Goal: Task Accomplishment & Management: Complete application form

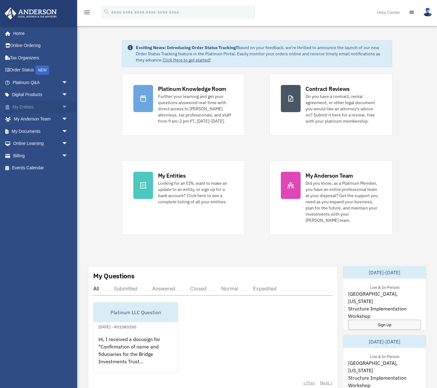
click at [23, 104] on link "My Entities arrow_drop_down" at bounding box center [40, 107] width 73 height 12
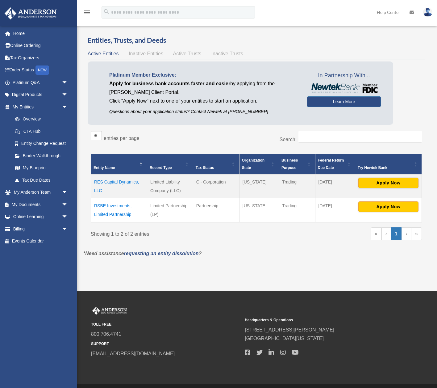
click at [107, 205] on td "RSBE Investments, Limited Partnership" at bounding box center [119, 210] width 56 height 24
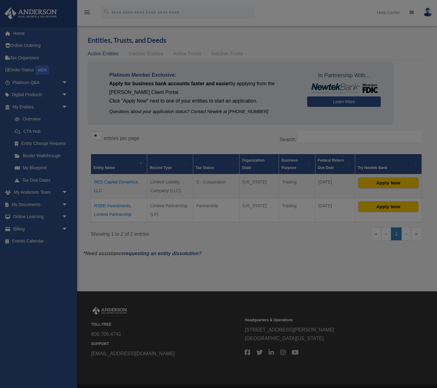
click at [107, 205] on div at bounding box center [218, 194] width 437 height 388
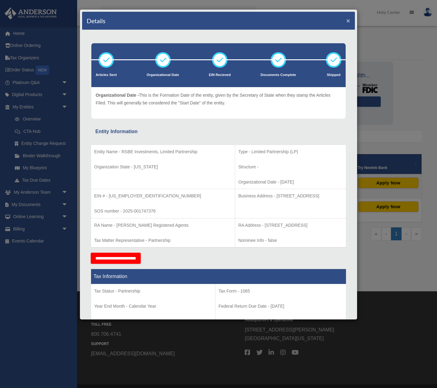
click at [347, 19] on button "×" at bounding box center [348, 20] width 4 height 6
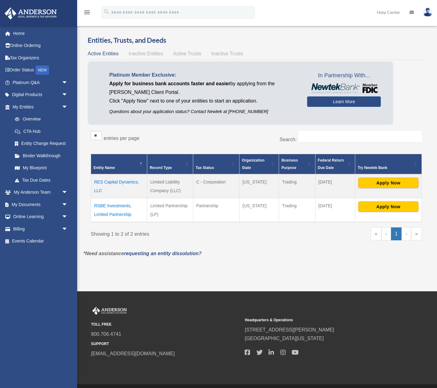
click at [118, 183] on td "RES Capital Dynamics, LLC" at bounding box center [119, 186] width 56 height 24
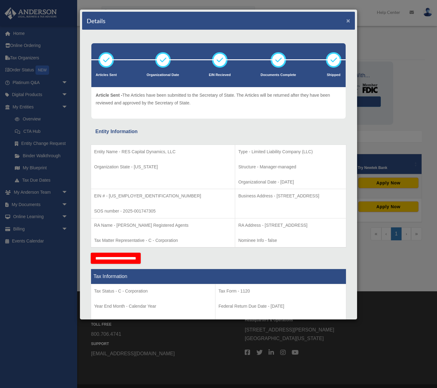
click at [348, 22] on button "×" at bounding box center [348, 20] width 4 height 6
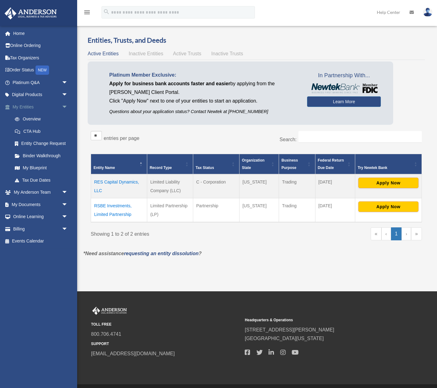
click at [62, 107] on span "arrow_drop_down" at bounding box center [68, 107] width 12 height 13
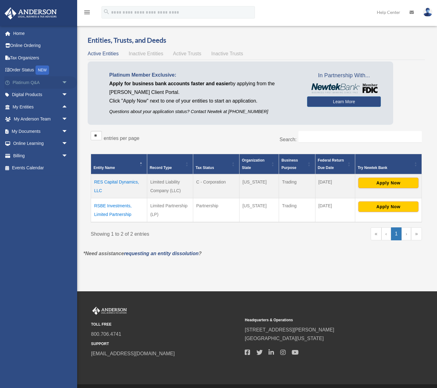
click at [22, 84] on link "Platinum Q&A arrow_drop_down" at bounding box center [40, 82] width 73 height 12
click at [25, 83] on link "Platinum Q&A arrow_drop_down" at bounding box center [40, 82] width 73 height 12
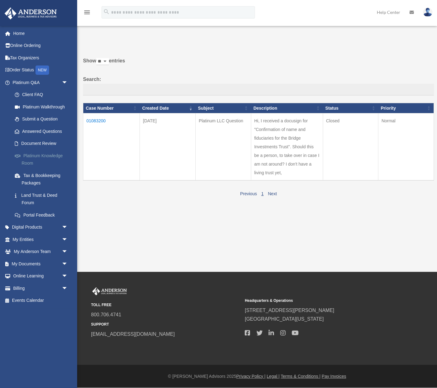
click at [43, 154] on link "Platinum Knowledge Room" at bounding box center [43, 159] width 69 height 20
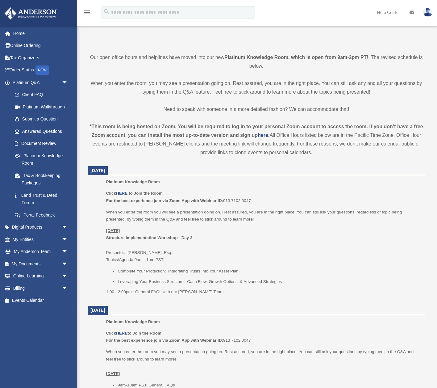
scroll to position [120, 0]
click at [122, 192] on u "HERE" at bounding box center [121, 192] width 11 height 5
click at [95, 48] on div "Platinum Knowledge Room Our open office hours and helplines have moved into our…" at bounding box center [256, 375] width 346 height 921
click at [62, 239] on span "arrow_drop_down" at bounding box center [68, 239] width 12 height 13
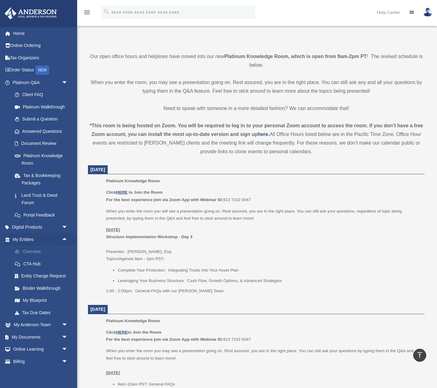
click at [35, 253] on link "Overview" at bounding box center [43, 251] width 69 height 12
click at [33, 252] on link "Overview" at bounding box center [43, 251] width 69 height 12
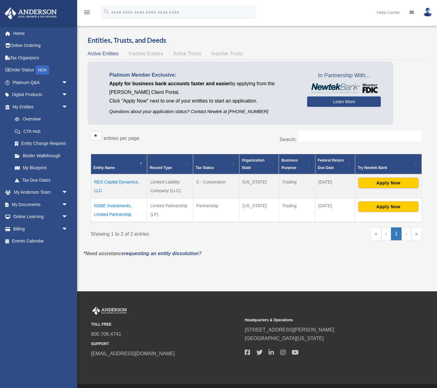
click at [115, 183] on td "RES Capital Dynamics, LLC" at bounding box center [119, 186] width 56 height 24
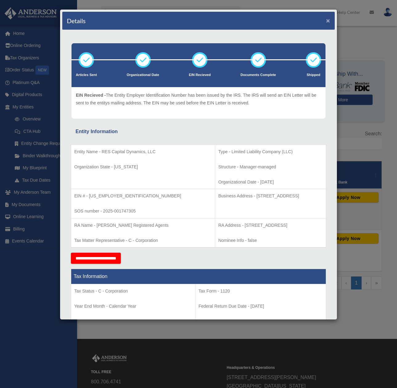
click at [327, 19] on button "×" at bounding box center [328, 20] width 4 height 6
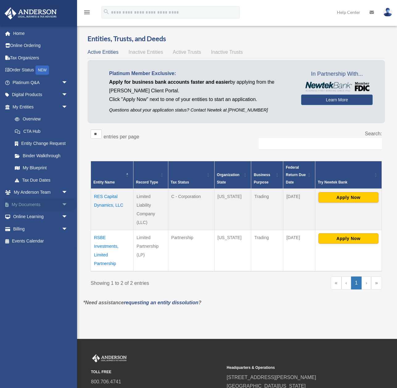
click at [57, 206] on link "My Documents arrow_drop_down" at bounding box center [40, 204] width 73 height 12
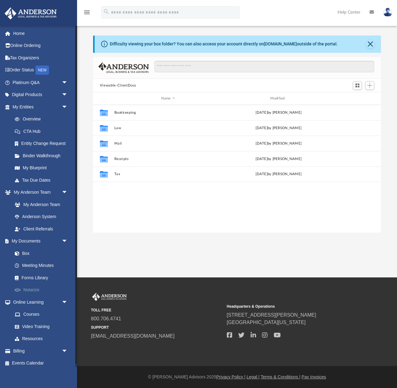
scroll to position [140, 288]
click at [45, 265] on link "Meeting Minutes" at bounding box center [43, 265] width 69 height 12
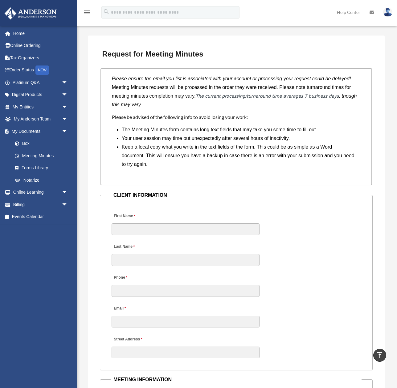
scroll to position [528, 0]
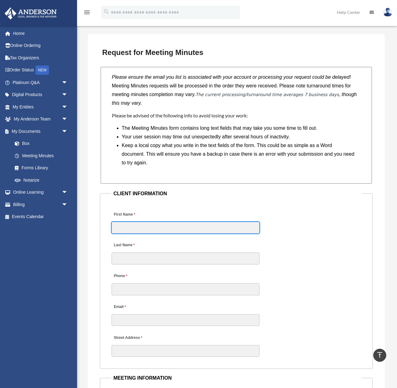
click at [171, 230] on input "First Name" at bounding box center [186, 228] width 148 height 12
type input "*******"
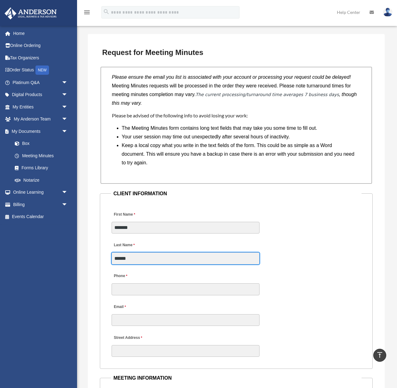
type input "******"
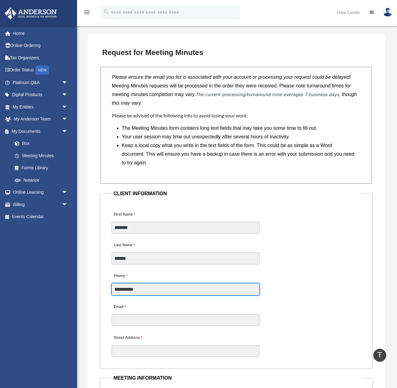
type input "**********"
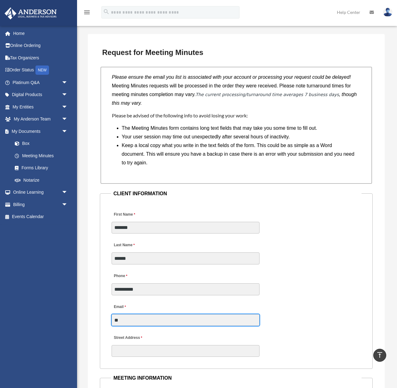
type input "*"
type input "**********"
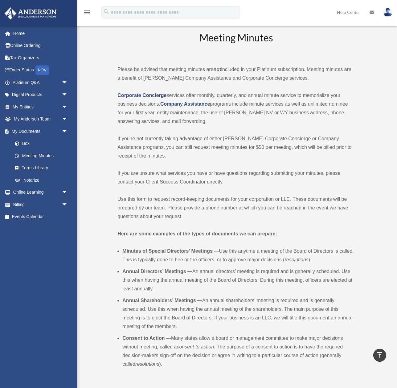
scroll to position [0, 0]
